Goal: Check status: Check status

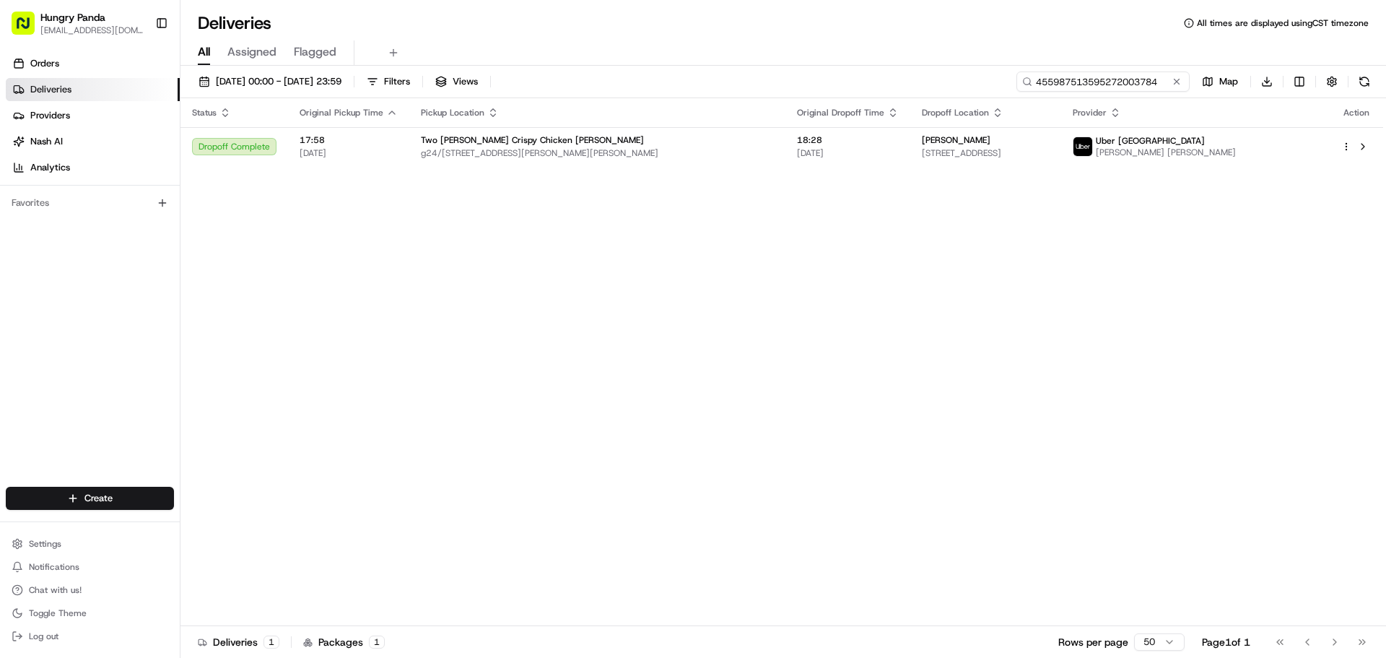
click at [1128, 74] on input "455987513595272003784" at bounding box center [1102, 81] width 173 height 20
paste input "1368813825250724991681"
click at [1117, 66] on div "[DATE] 00:00 - [DATE] 23:59 Filters Views 4559875131368813825250724991681003784…" at bounding box center [782, 363] width 1205 height 595
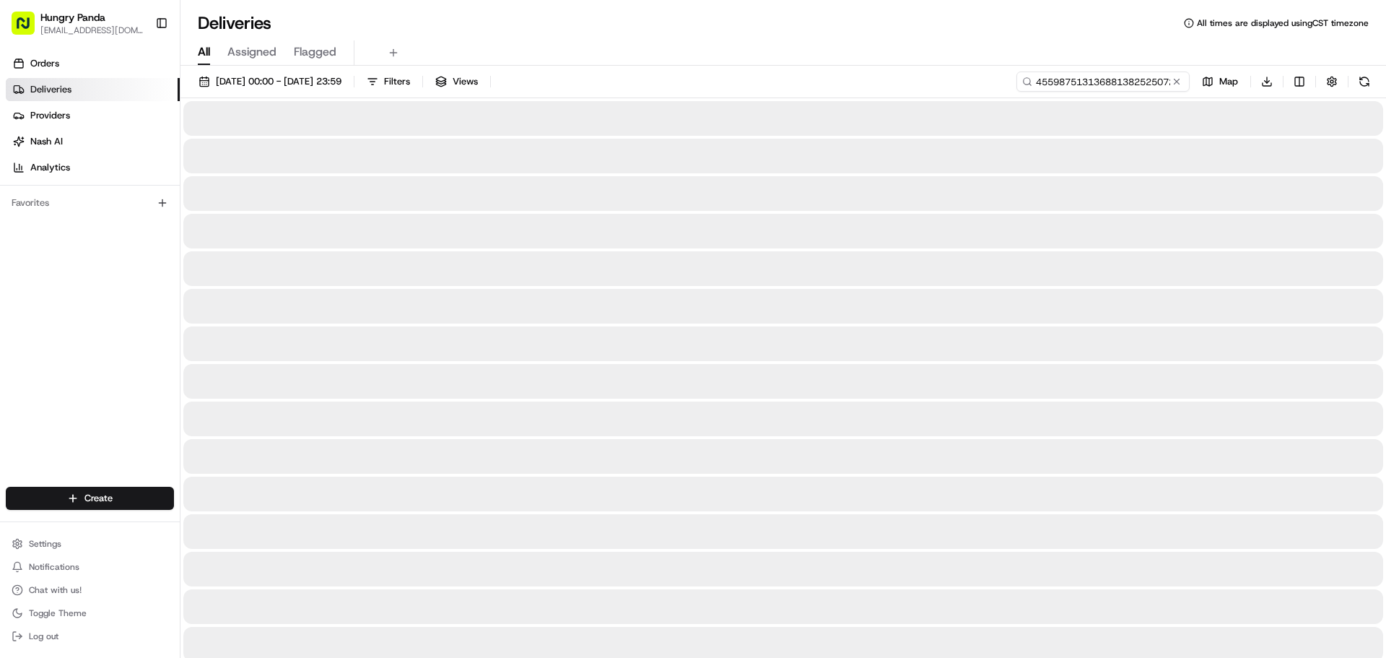
click at [1117, 82] on input "4559875131368813825250724991681003784" at bounding box center [1102, 81] width 173 height 20
paste input "1368813825250724991681"
type input "1368813825250724991681"
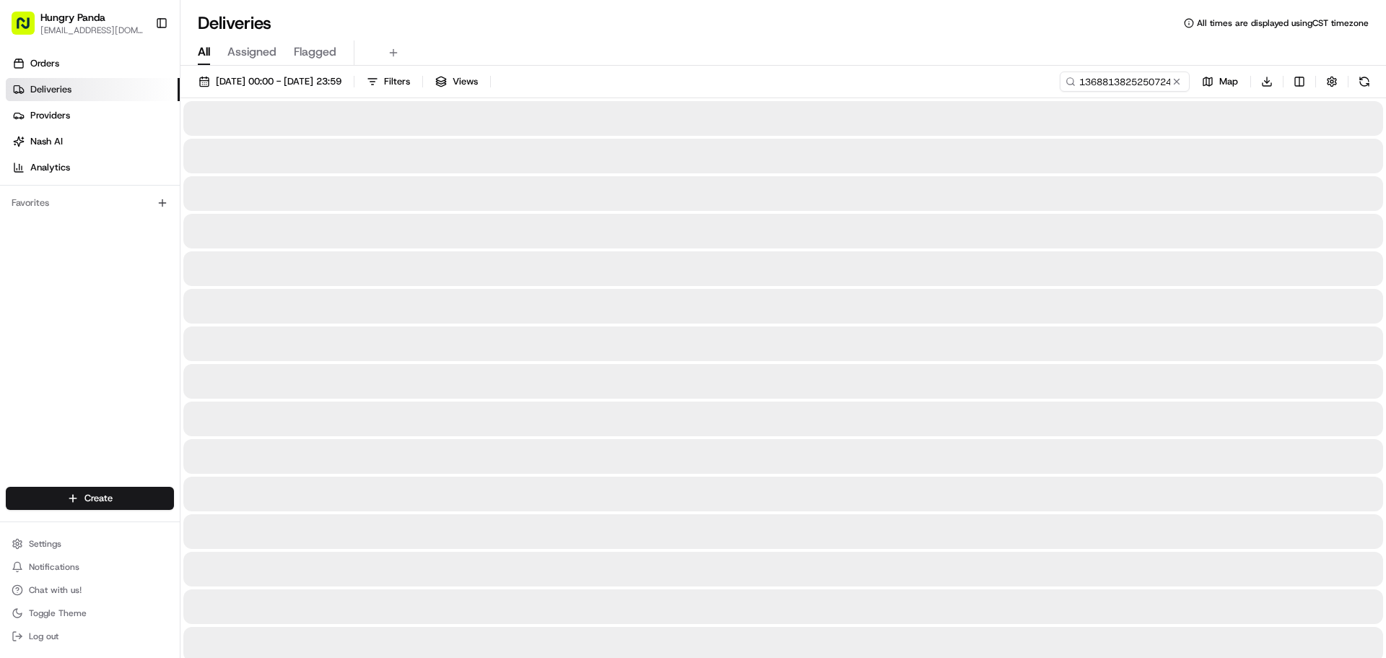
click at [1134, 191] on div at bounding box center [783, 193] width 1200 height 35
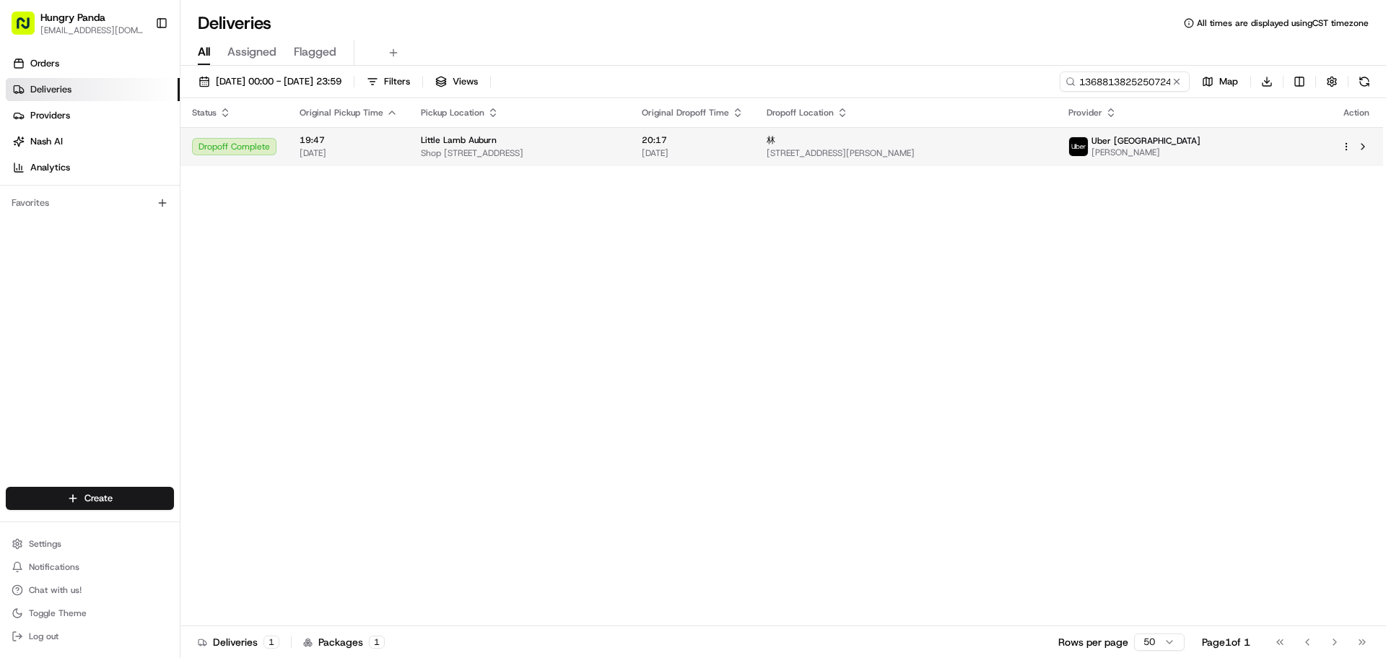
click at [1200, 154] on span "[PERSON_NAME]" at bounding box center [1145, 153] width 109 height 12
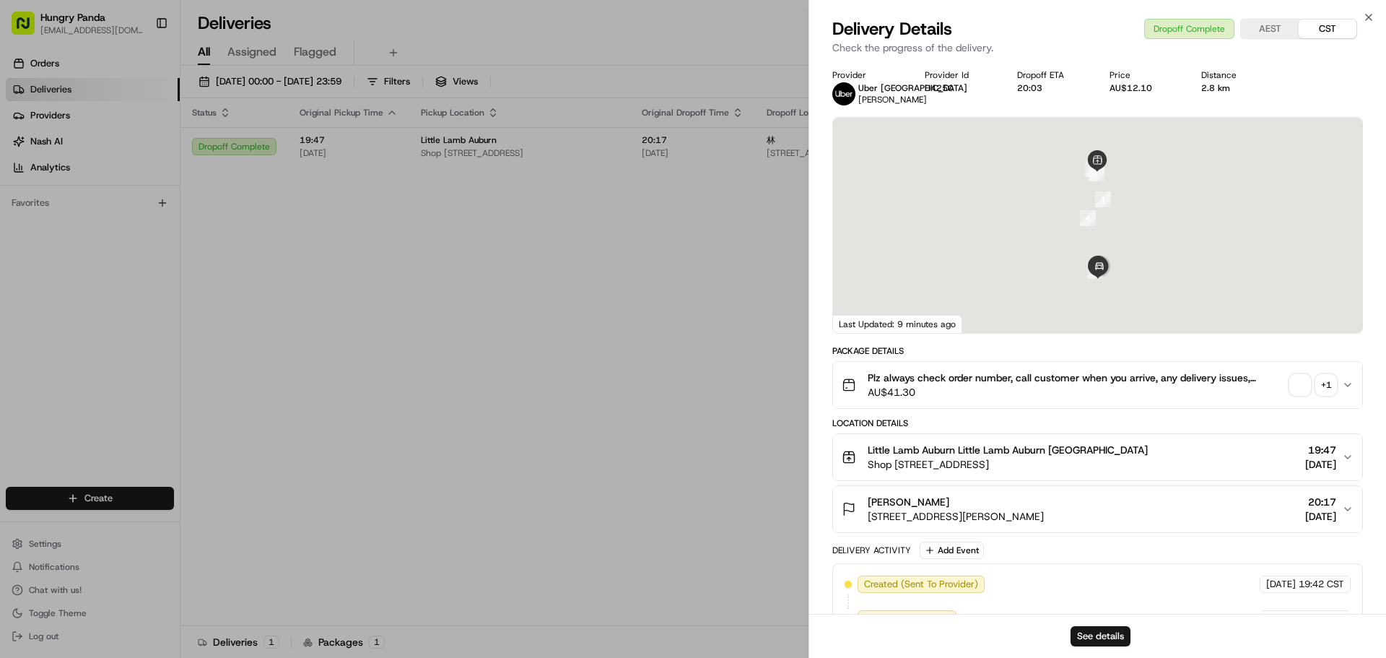
click at [1307, 383] on span "button" at bounding box center [1300, 385] width 20 height 20
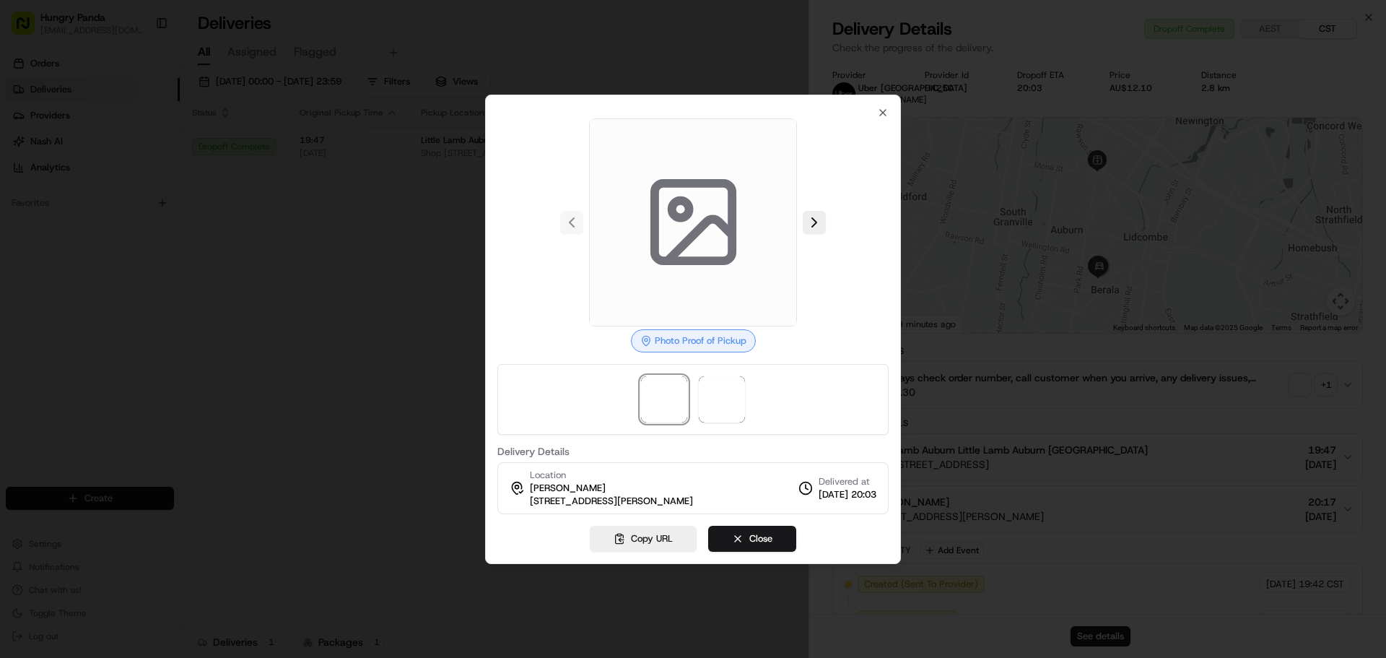
click at [754, 383] on div at bounding box center [692, 399] width 391 height 71
click at [731, 388] on span at bounding box center [722, 399] width 46 height 46
click at [714, 395] on span at bounding box center [722, 399] width 46 height 46
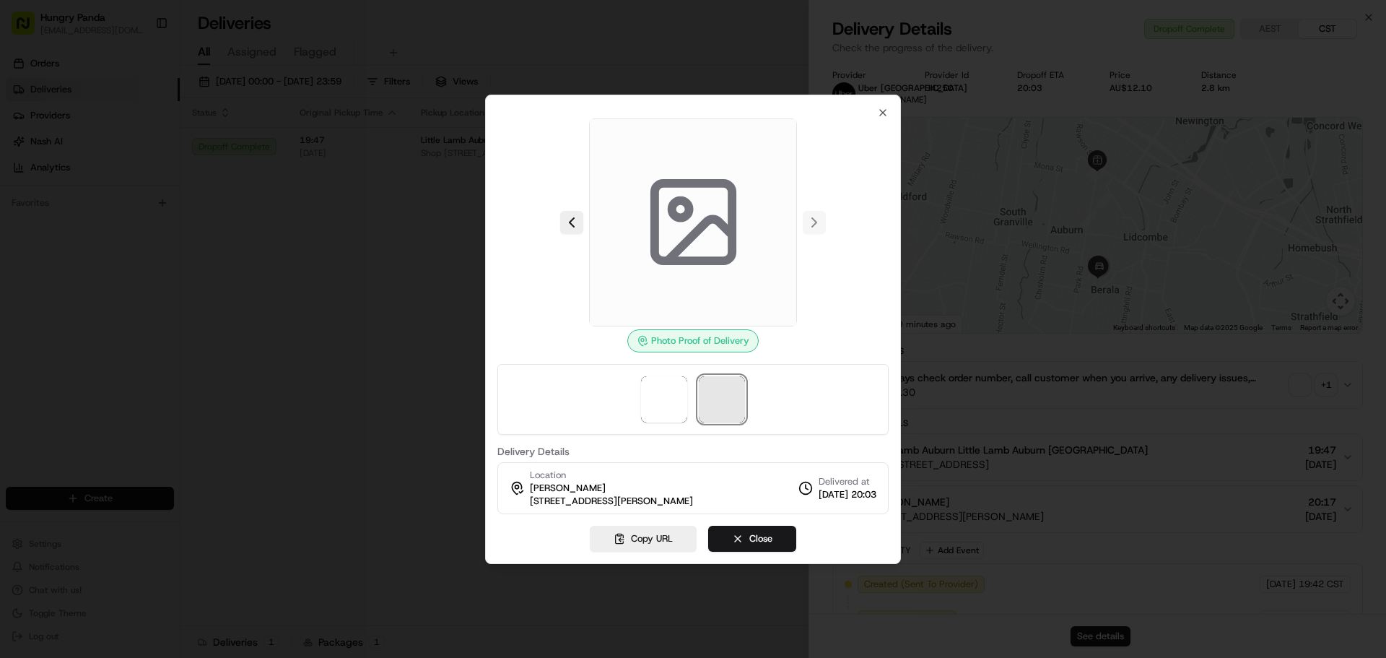
click at [714, 395] on span at bounding box center [722, 399] width 46 height 46
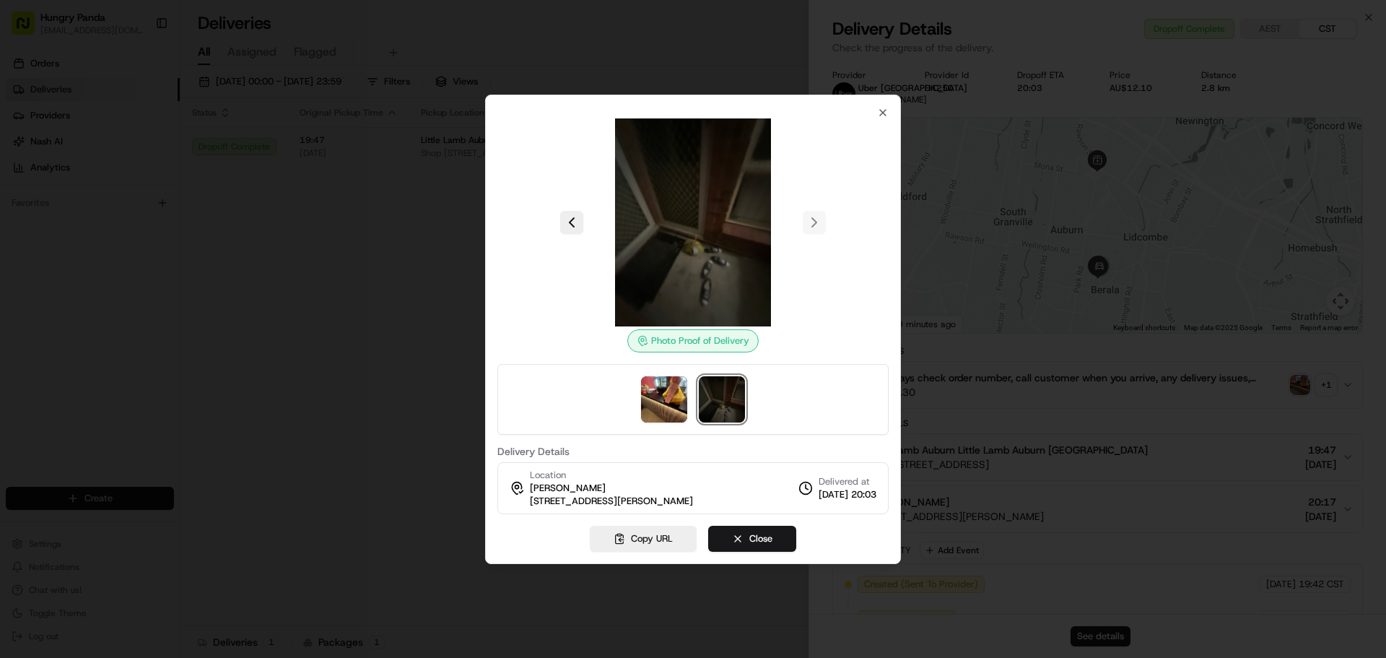
drag, startPoint x: 699, startPoint y: 646, endPoint x: 654, endPoint y: 471, distance: 180.5
click at [700, 645] on div at bounding box center [693, 329] width 1386 height 658
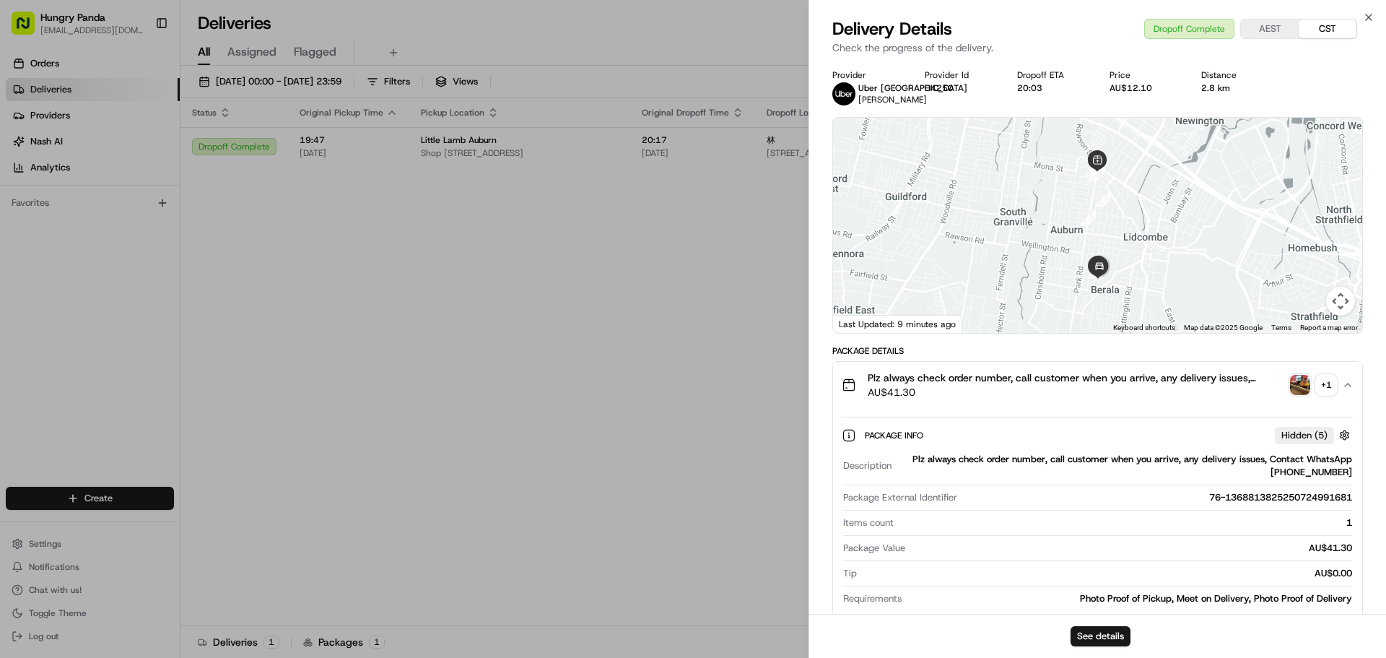
click at [1312, 375] on button "+ 1" at bounding box center [1313, 385] width 46 height 20
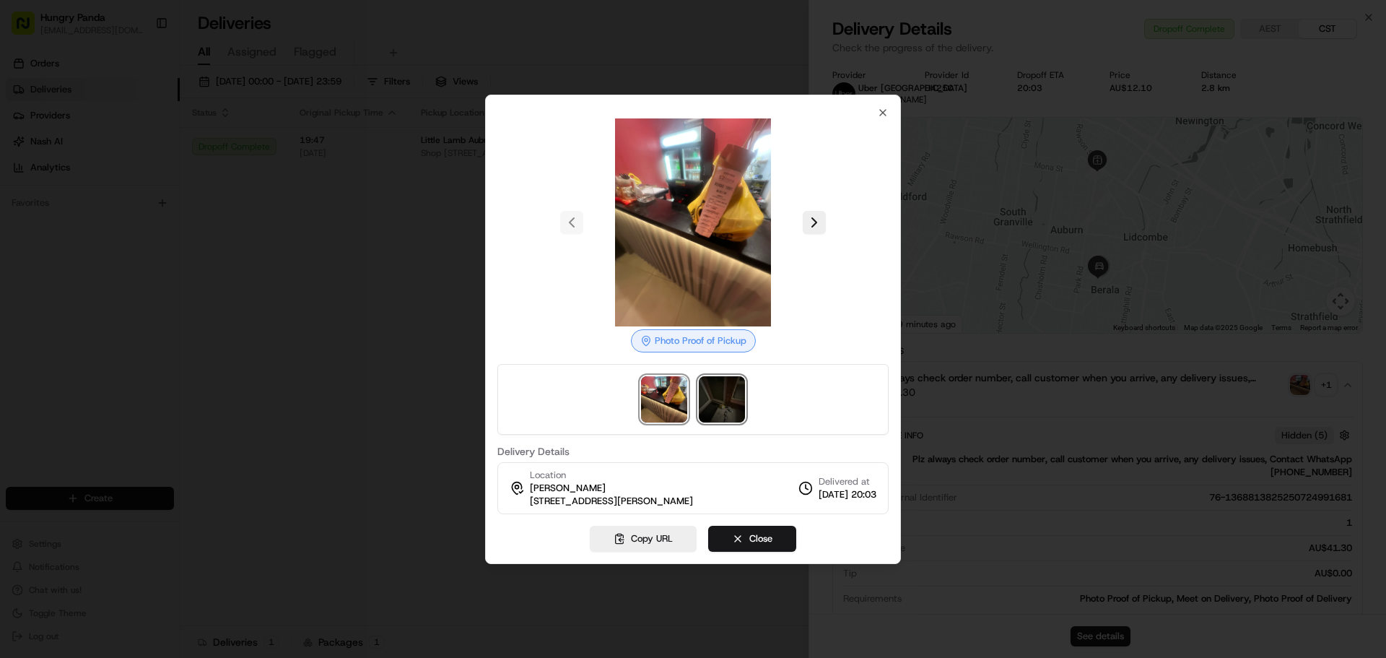
click at [710, 405] on img at bounding box center [722, 399] width 46 height 46
